Goal: Navigation & Orientation: Find specific page/section

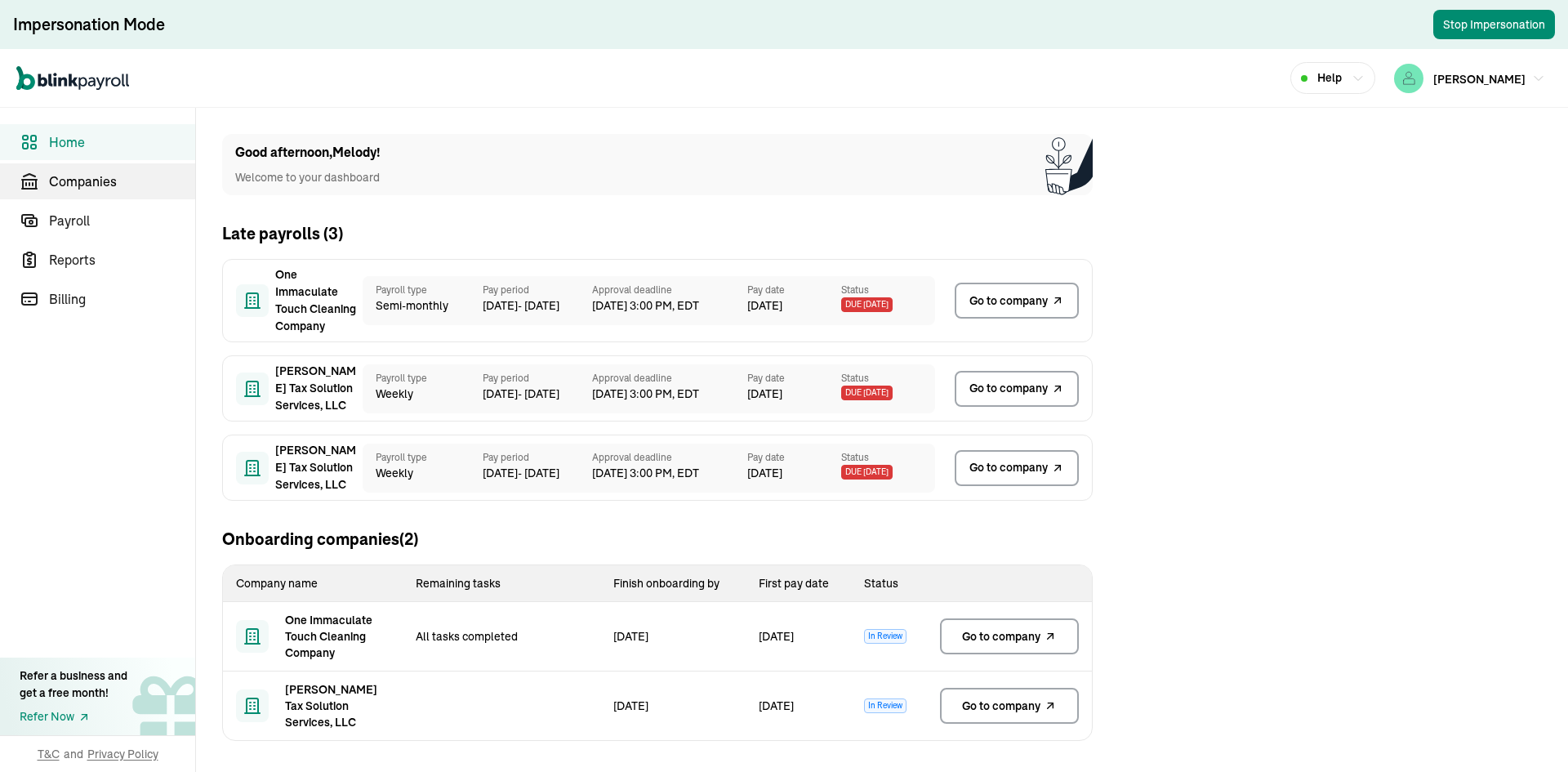
click at [116, 179] on span "Companies" at bounding box center [122, 181] width 146 height 20
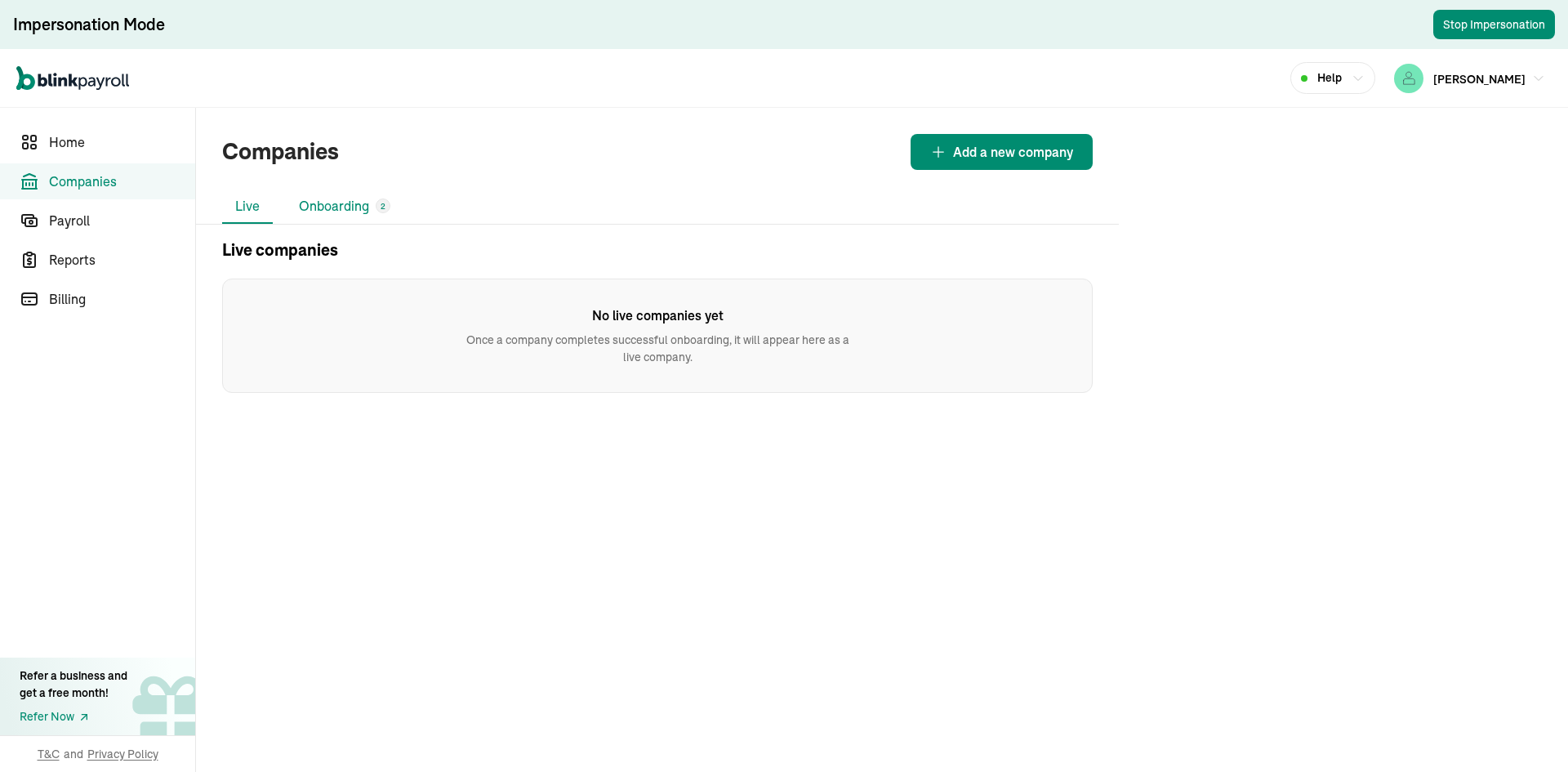
click at [328, 212] on li "Onboarding 2" at bounding box center [344, 207] width 117 height 34
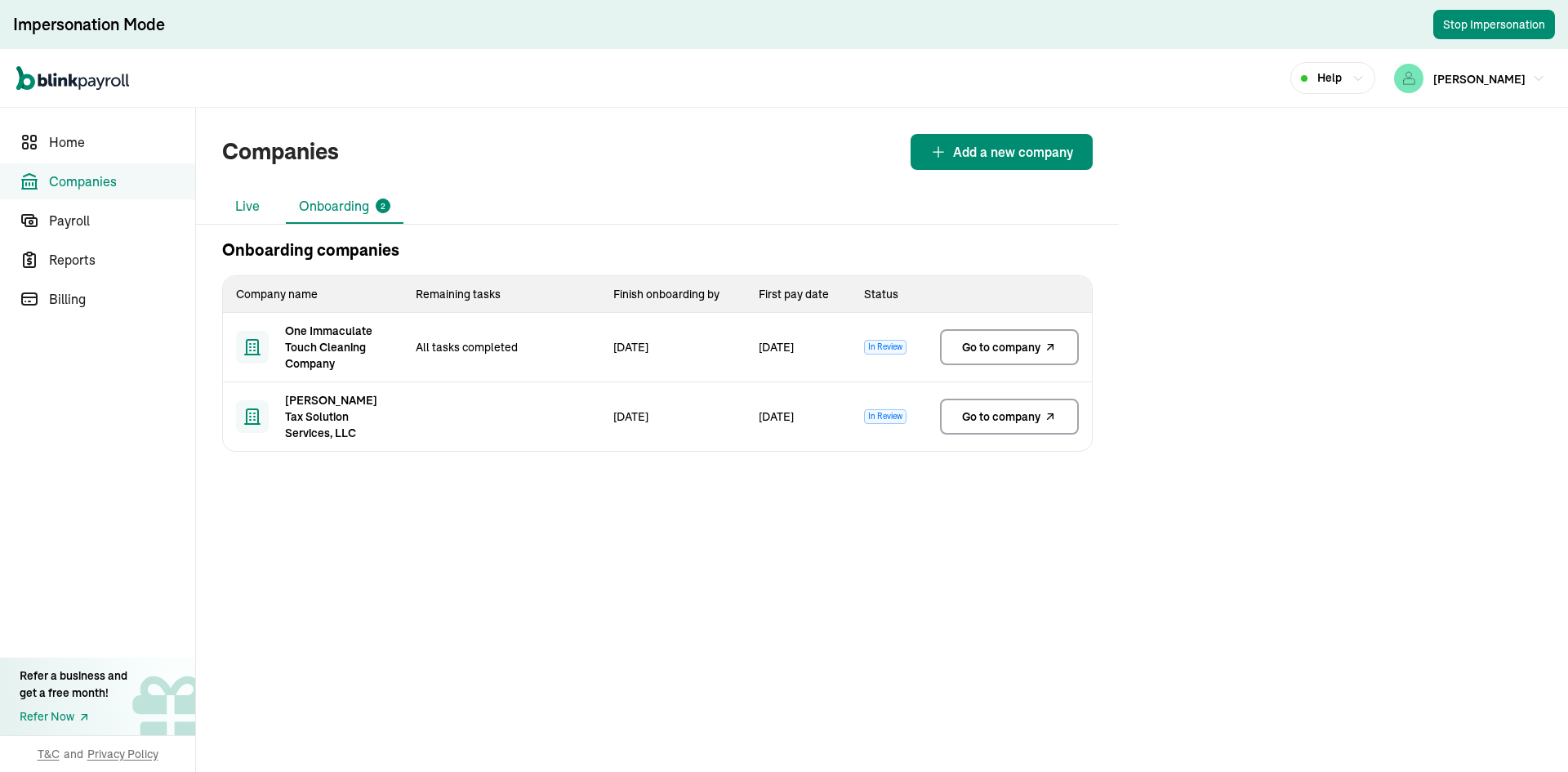
click at [262, 204] on li "Live" at bounding box center [248, 207] width 51 height 34
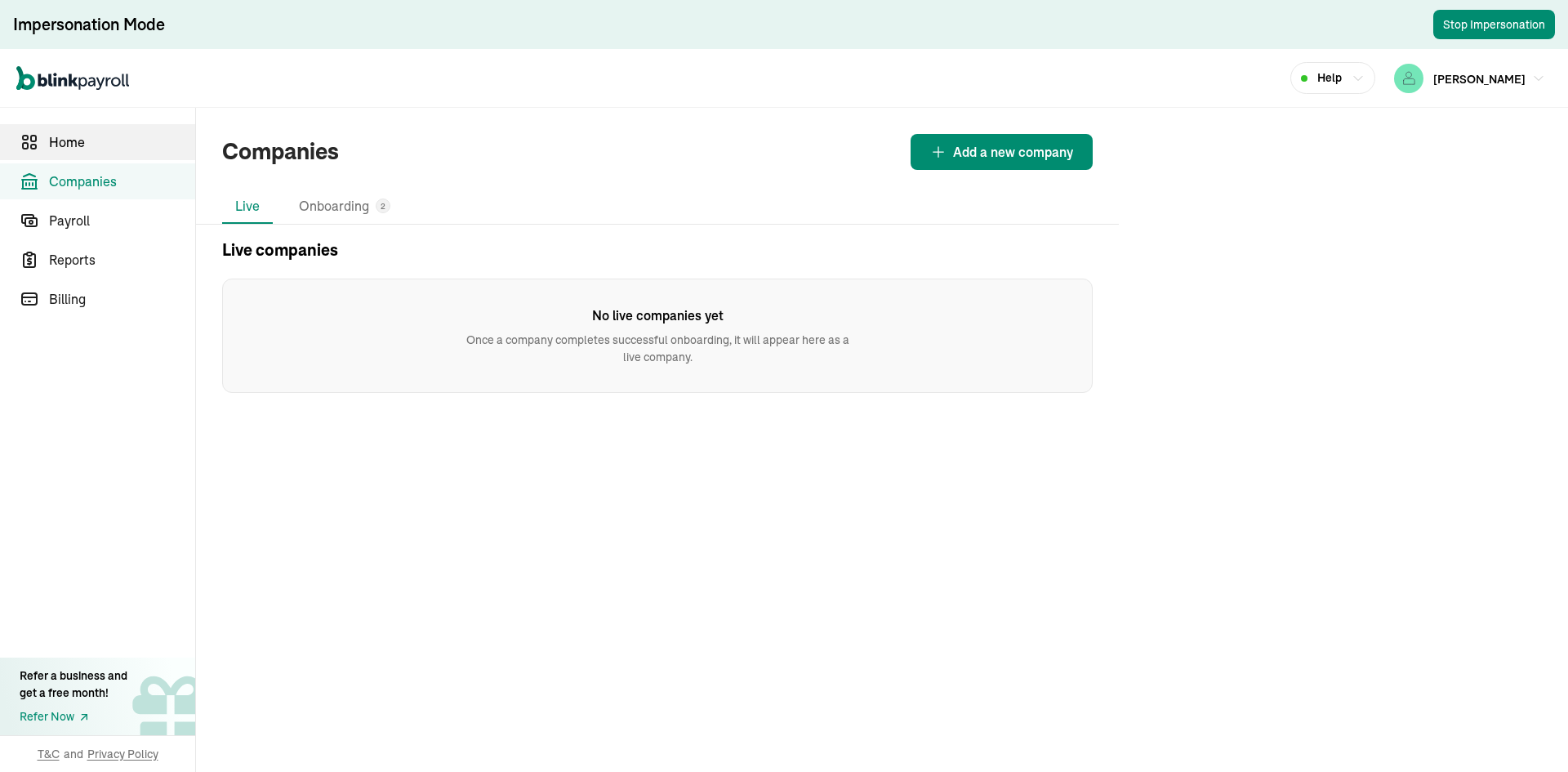
click at [114, 142] on span "Home" at bounding box center [122, 142] width 146 height 20
